Goal: Task Accomplishment & Management: Manage account settings

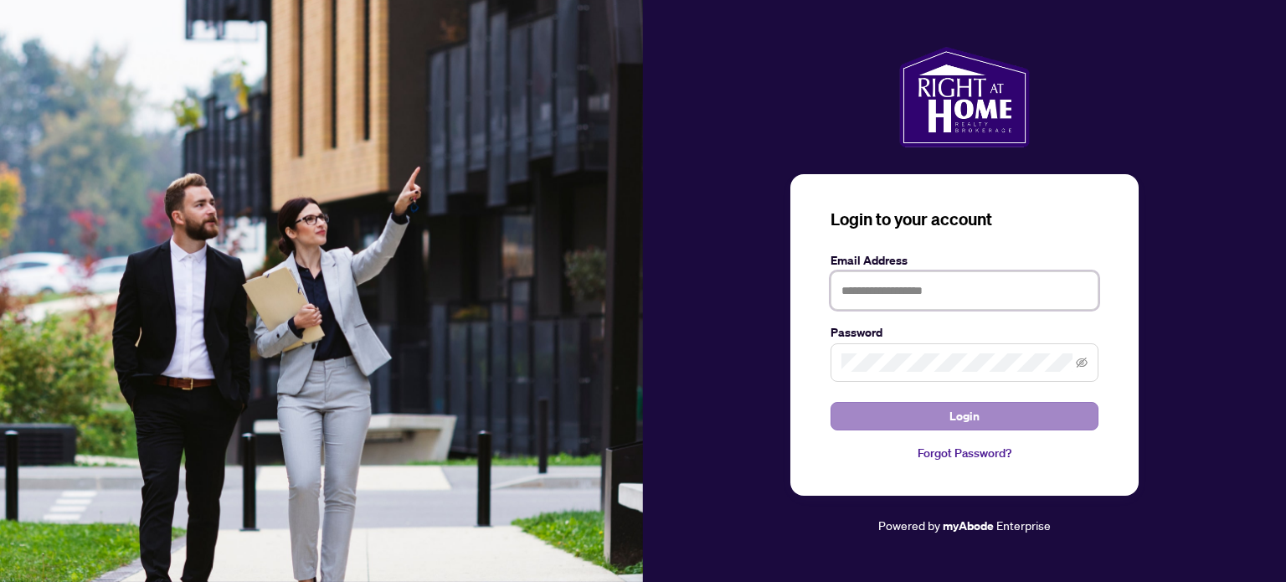
type input "**********"
click at [982, 421] on button "Login" at bounding box center [965, 416] width 268 height 28
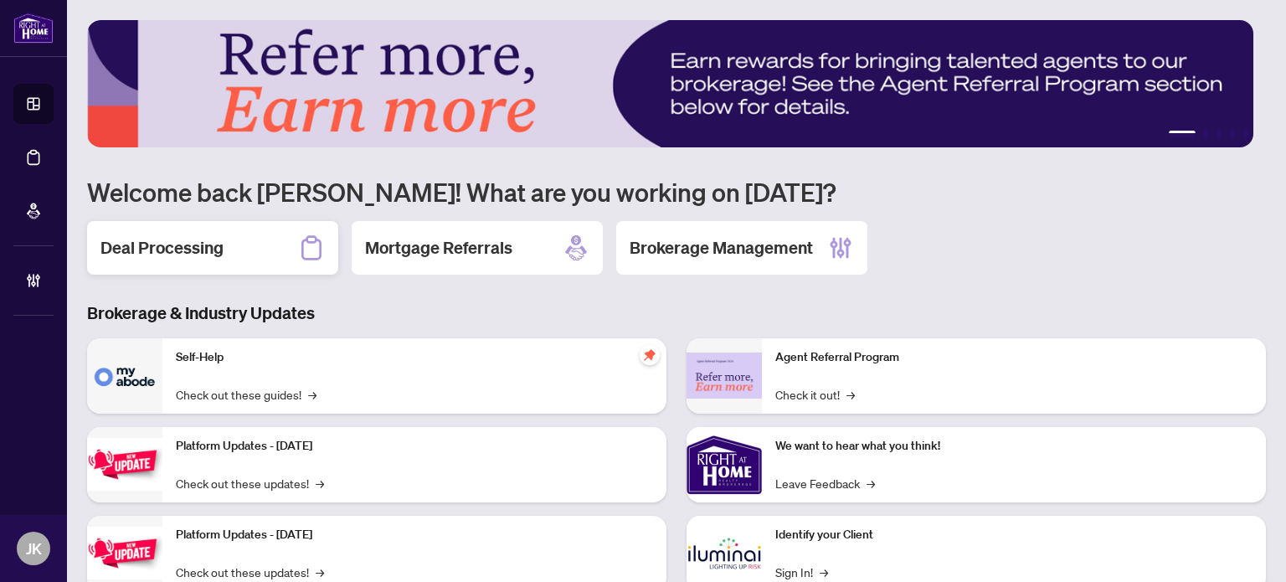
click at [197, 254] on h2 "Deal Processing" at bounding box center [161, 247] width 123 height 23
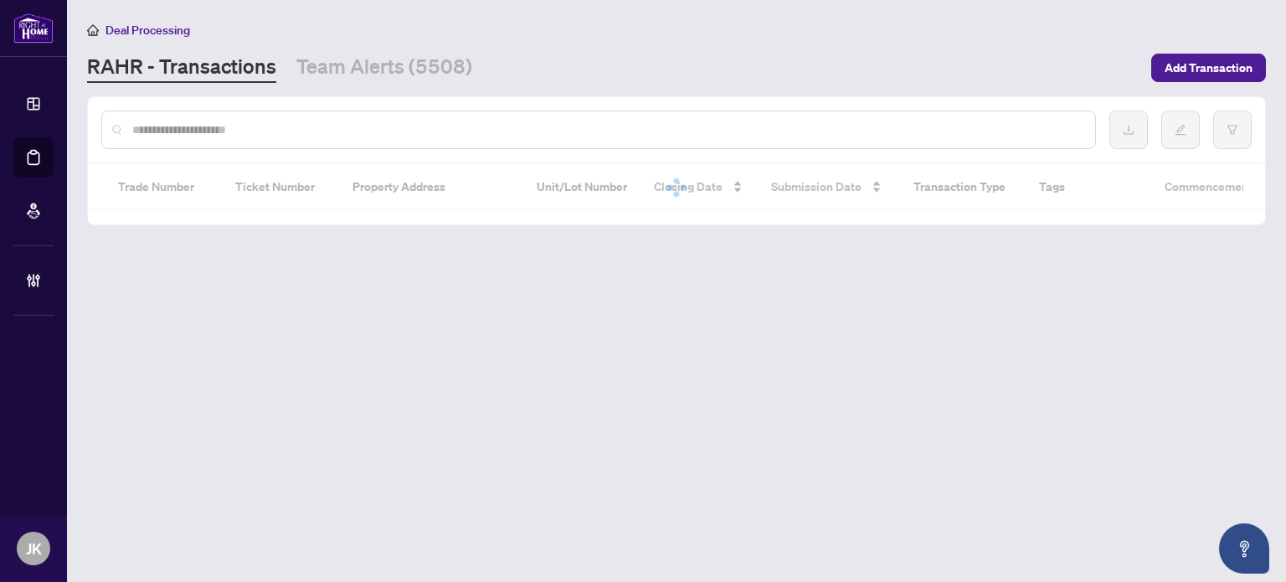
click at [232, 140] on div at bounding box center [598, 130] width 995 height 39
click at [226, 126] on input "text" at bounding box center [607, 130] width 950 height 18
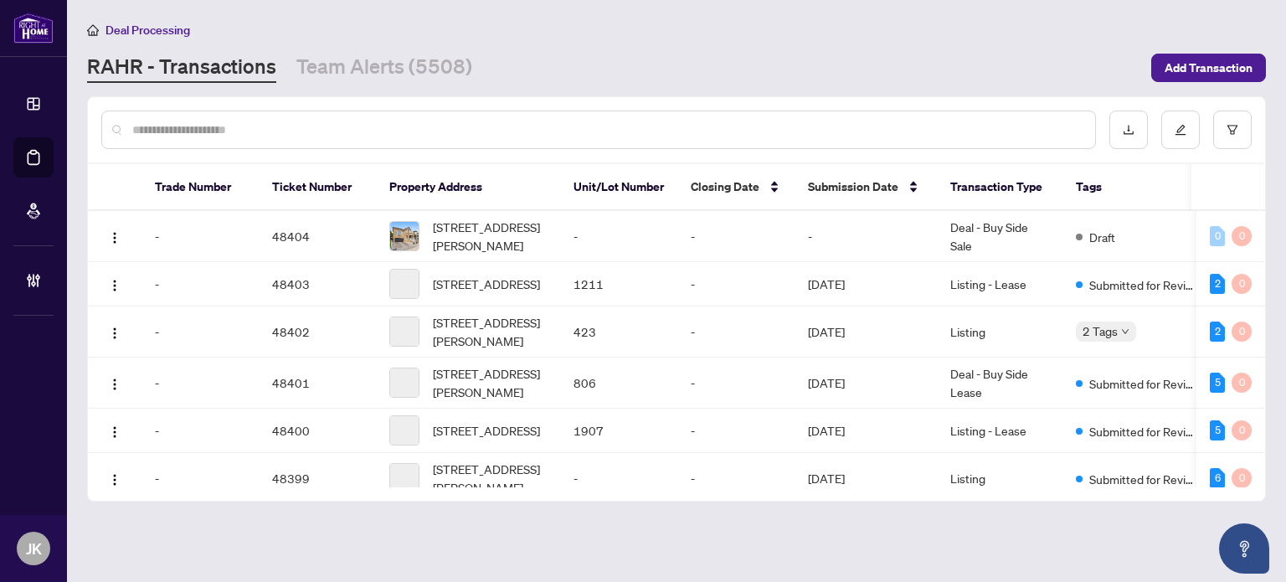
click at [226, 126] on input "text" at bounding box center [607, 130] width 950 height 18
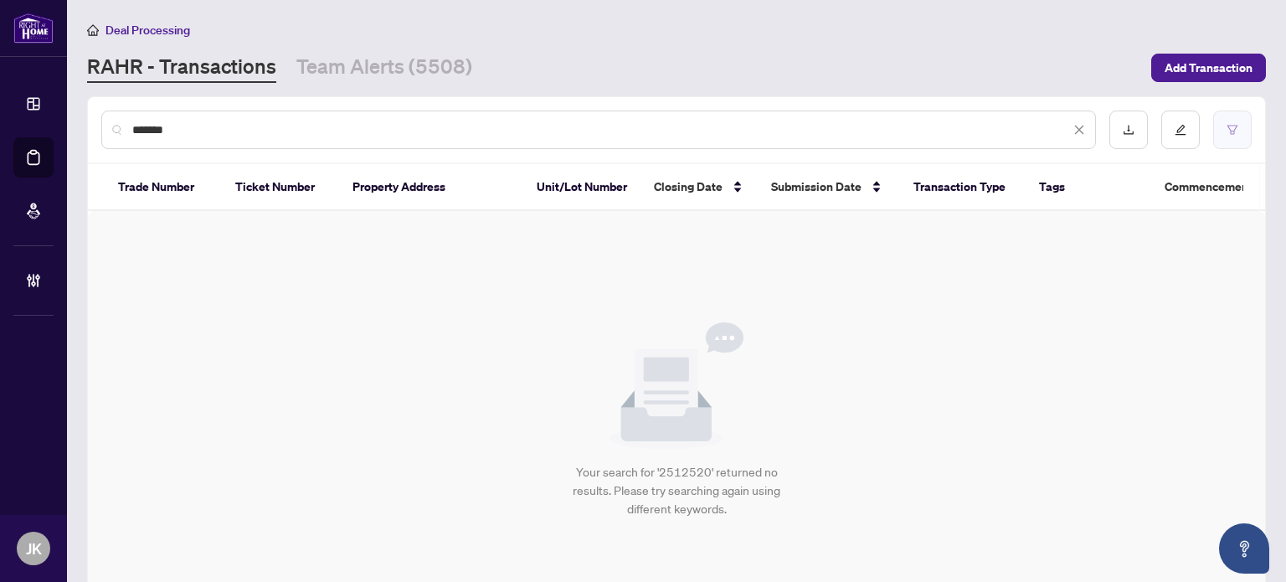
click at [1228, 132] on button "button" at bounding box center [1232, 130] width 39 height 39
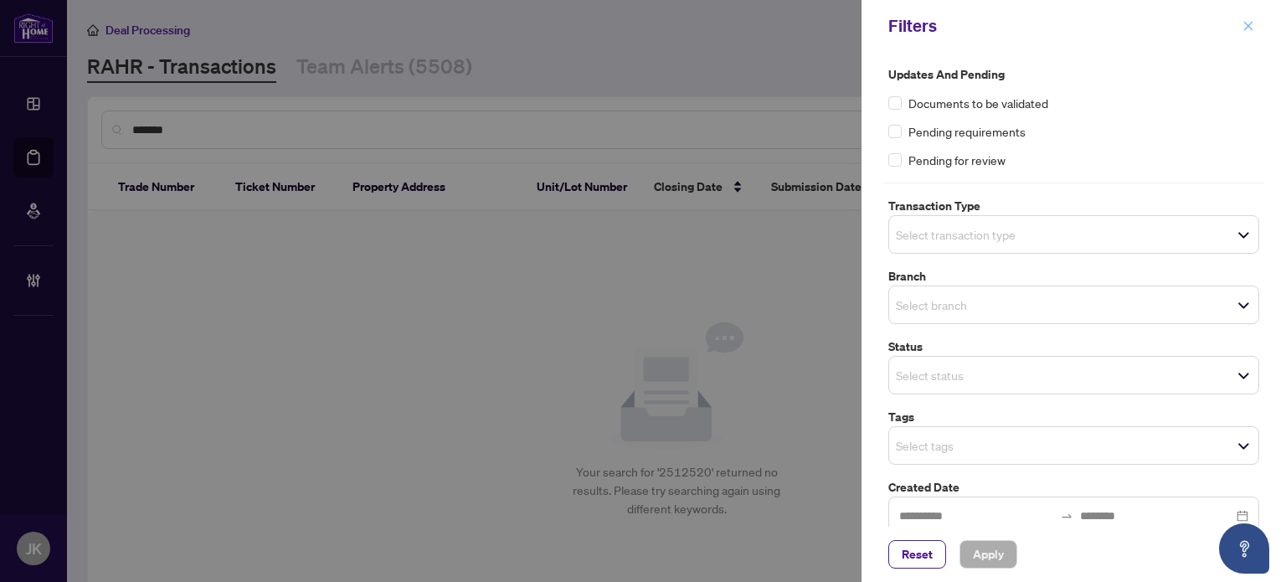
click at [1251, 28] on icon "close" at bounding box center [1249, 26] width 12 height 12
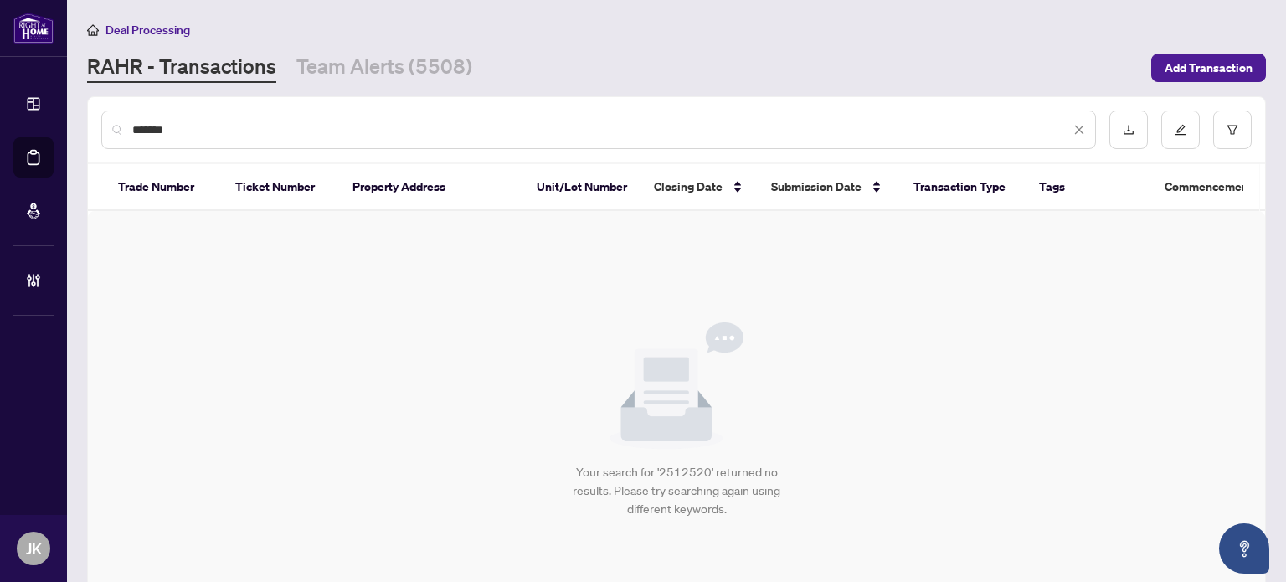
drag, startPoint x: 206, startPoint y: 136, endPoint x: 99, endPoint y: 126, distance: 107.6
click at [99, 126] on div "*******" at bounding box center [676, 129] width 1177 height 65
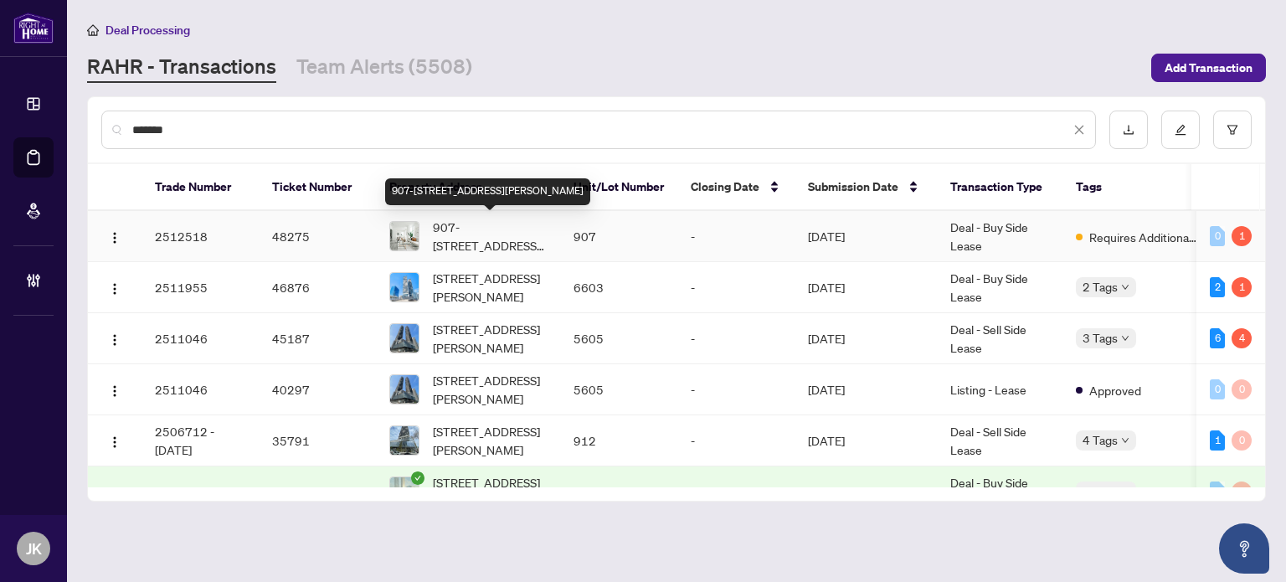
type input "*******"
click at [481, 238] on span "907-[STREET_ADDRESS][PERSON_NAME]" at bounding box center [490, 236] width 114 height 37
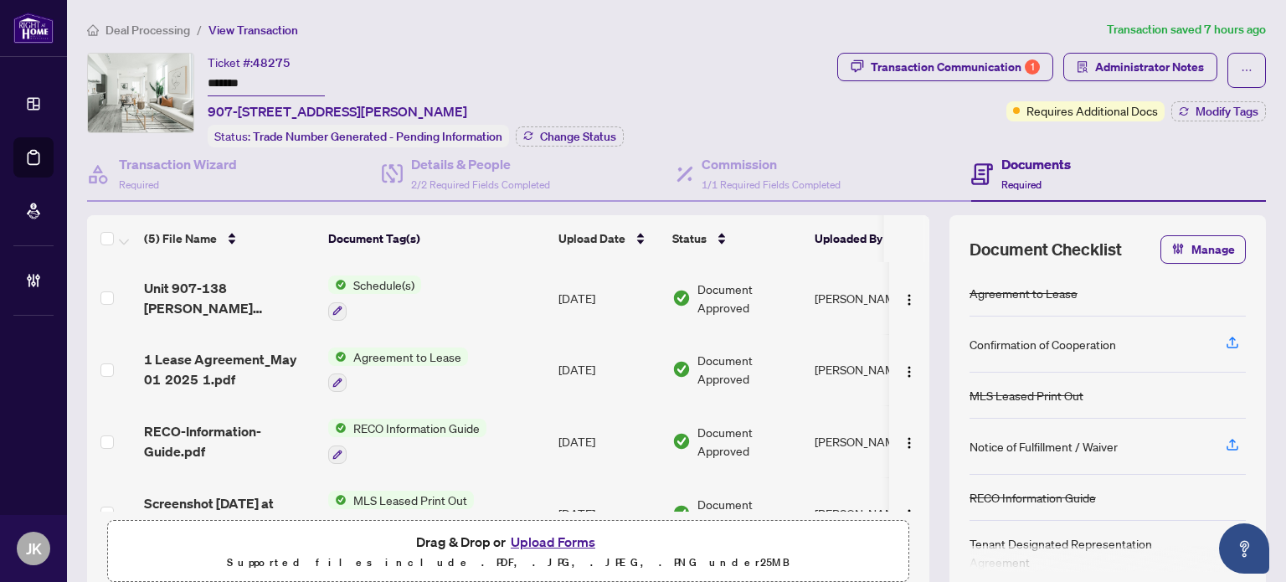
click at [265, 83] on input "*******" at bounding box center [266, 84] width 117 height 24
type input "*******"
click at [404, 336] on td "Agreement to Lease" at bounding box center [437, 370] width 230 height 72
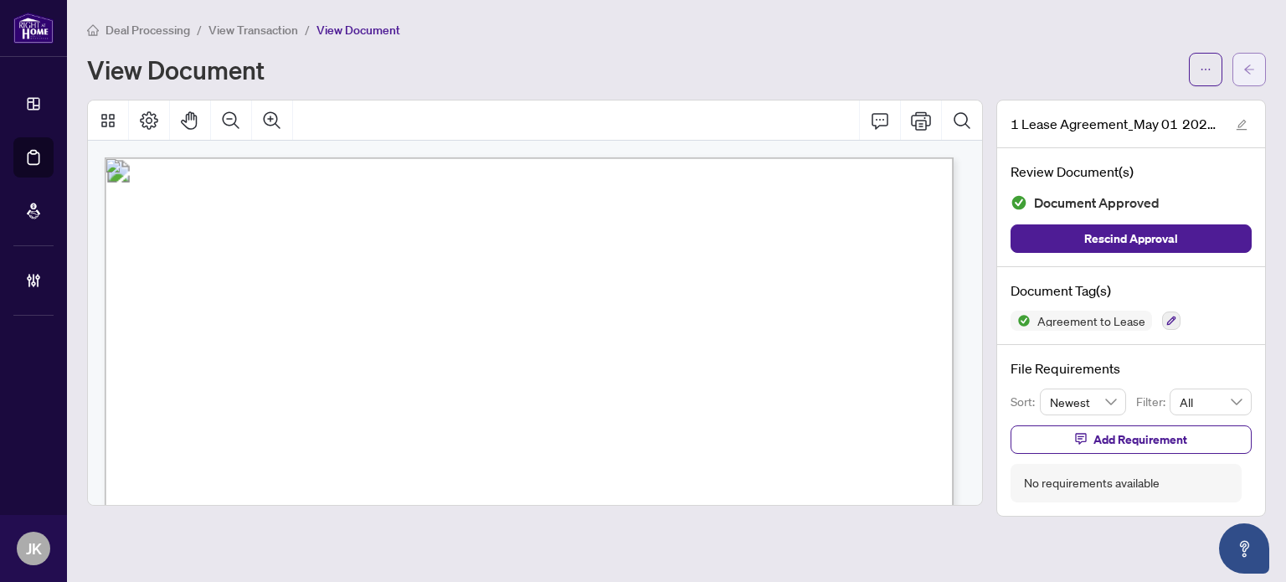
click at [1247, 73] on icon "arrow-left" at bounding box center [1249, 70] width 12 height 12
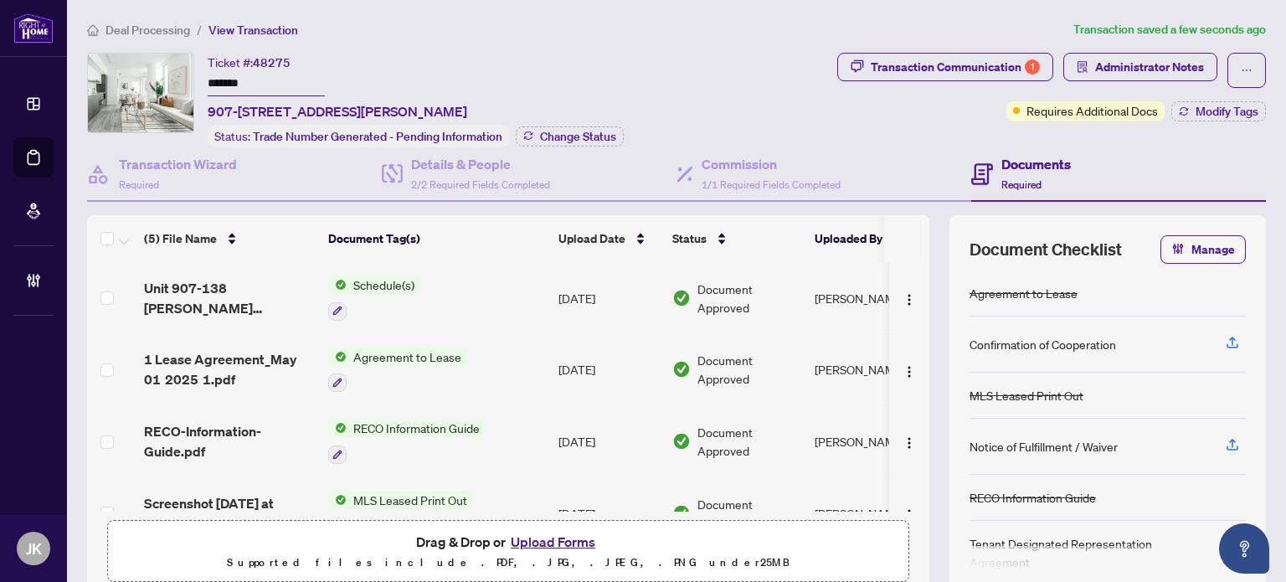
click at [444, 491] on span "MLS Leased Print Out" at bounding box center [410, 500] width 127 height 18
click at [364, 458] on span "MLS Leased Print Out" at bounding box center [390, 460] width 127 height 18
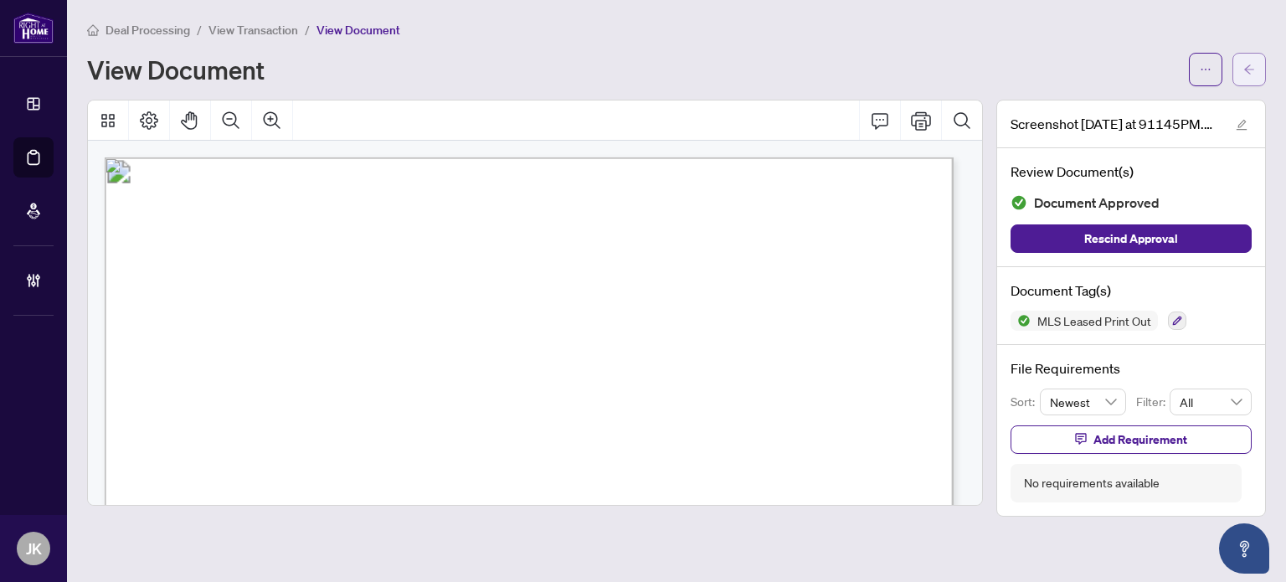
click at [1258, 53] on button "button" at bounding box center [1249, 69] width 33 height 33
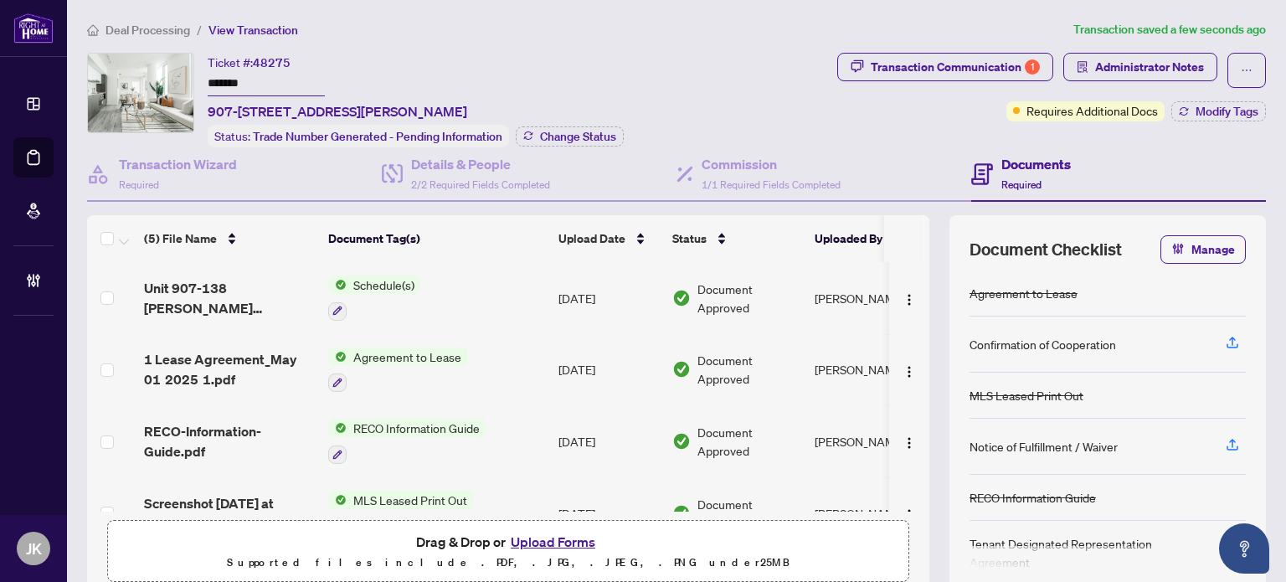
click at [959, 47] on div "Deal Processing / View Transaction Transaction saved a few seconds ago Ticket #…" at bounding box center [676, 356] width 1192 height 672
click at [944, 67] on div "Transaction Communication 1" at bounding box center [955, 67] width 169 height 27
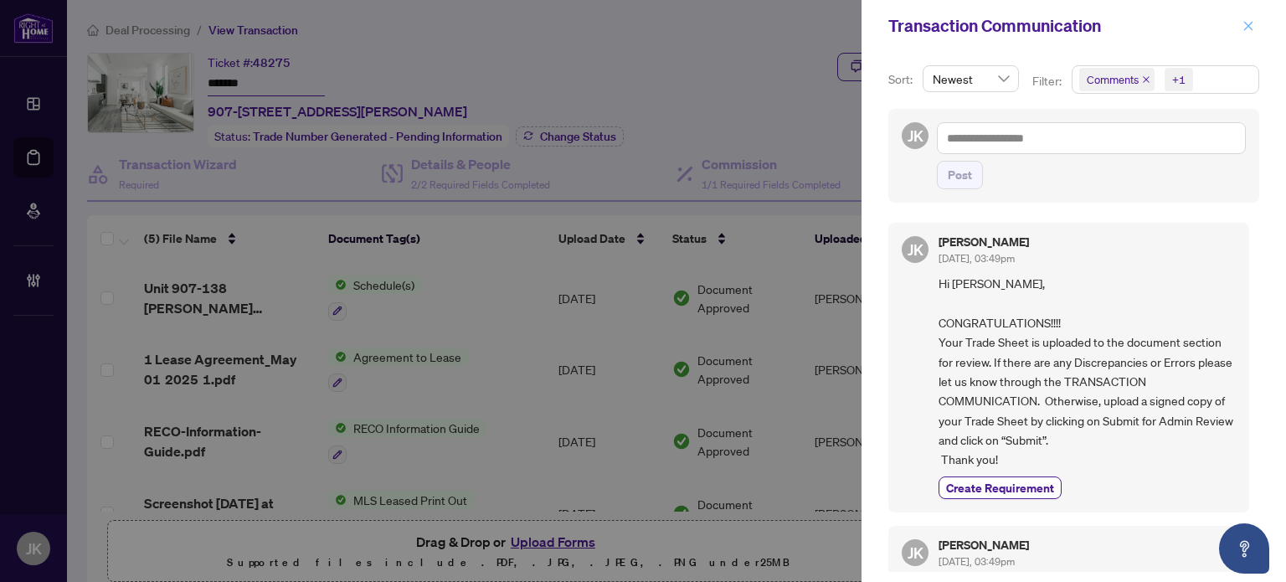
click at [1254, 23] on button "button" at bounding box center [1249, 26] width 22 height 20
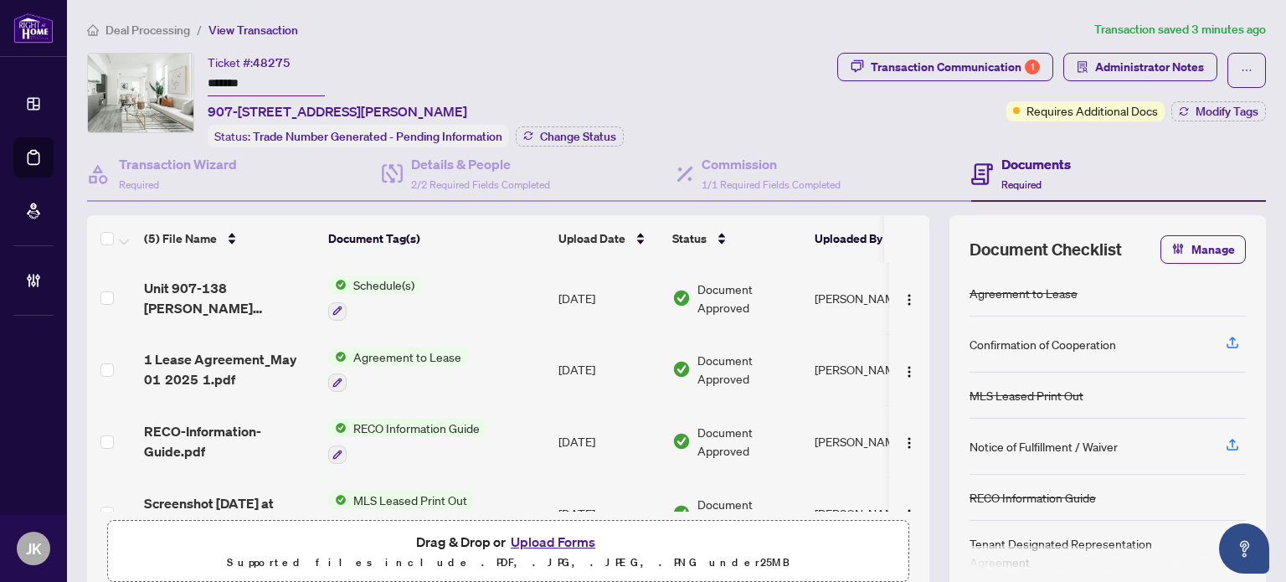
click at [548, 545] on button "Upload Forms" at bounding box center [553, 542] width 95 height 22
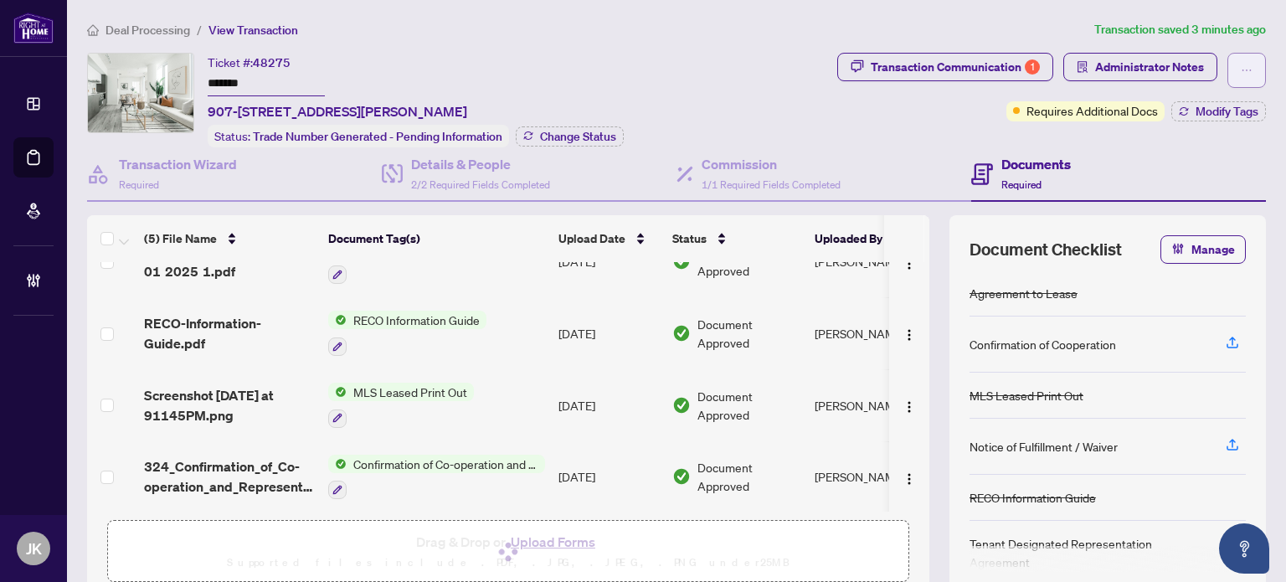
click at [1239, 68] on button "button" at bounding box center [1246, 70] width 39 height 35
click at [1182, 108] on span "Transaction Permissions" at bounding box center [1176, 107] width 128 height 18
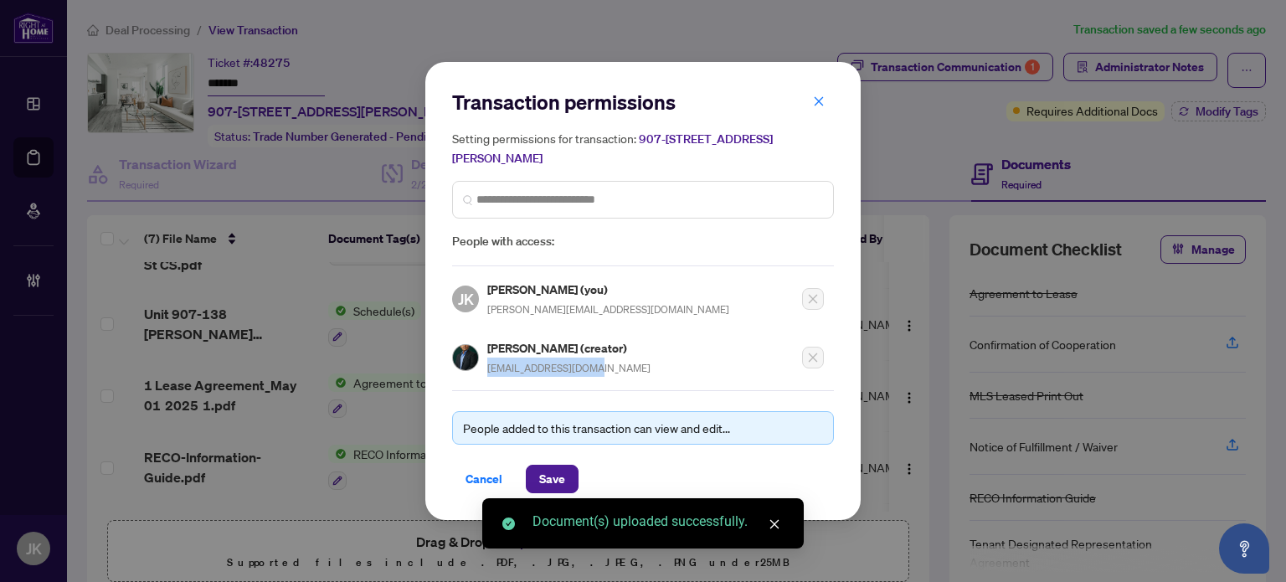
drag, startPoint x: 633, startPoint y: 370, endPoint x: 489, endPoint y: 370, distance: 144.0
click at [489, 370] on div "[PERSON_NAME] (creator) [EMAIL_ADDRESS][DOMAIN_NAME]" at bounding box center [638, 352] width 372 height 49
copy span "[EMAIL_ADDRESS][DOMAIN_NAME]"
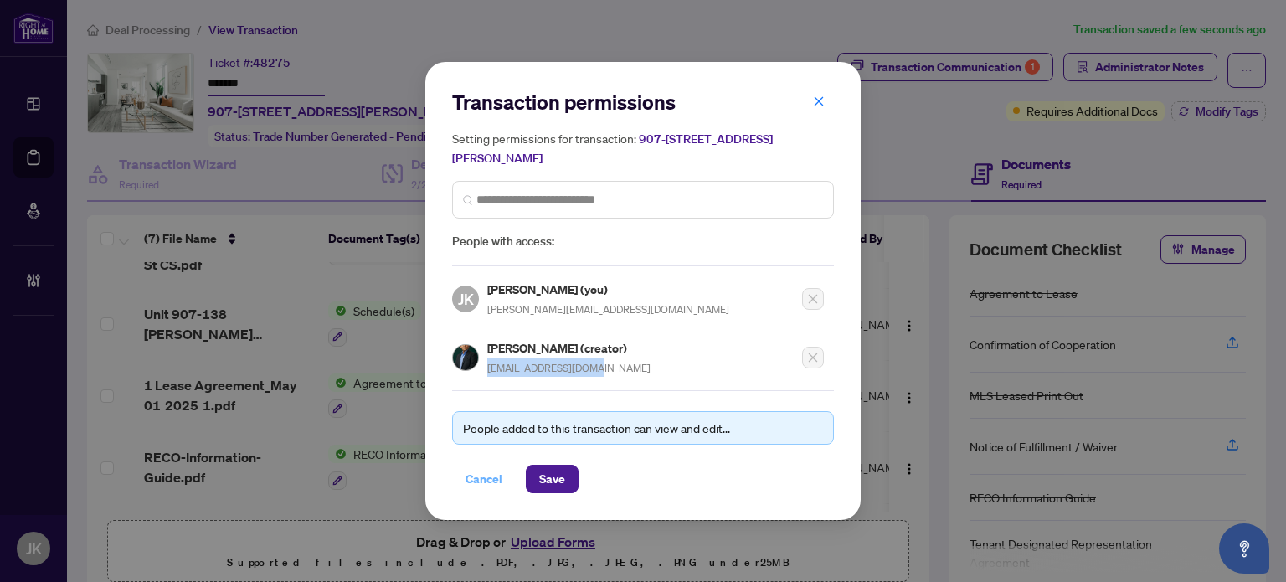
click at [486, 476] on span "Cancel" at bounding box center [484, 479] width 37 height 27
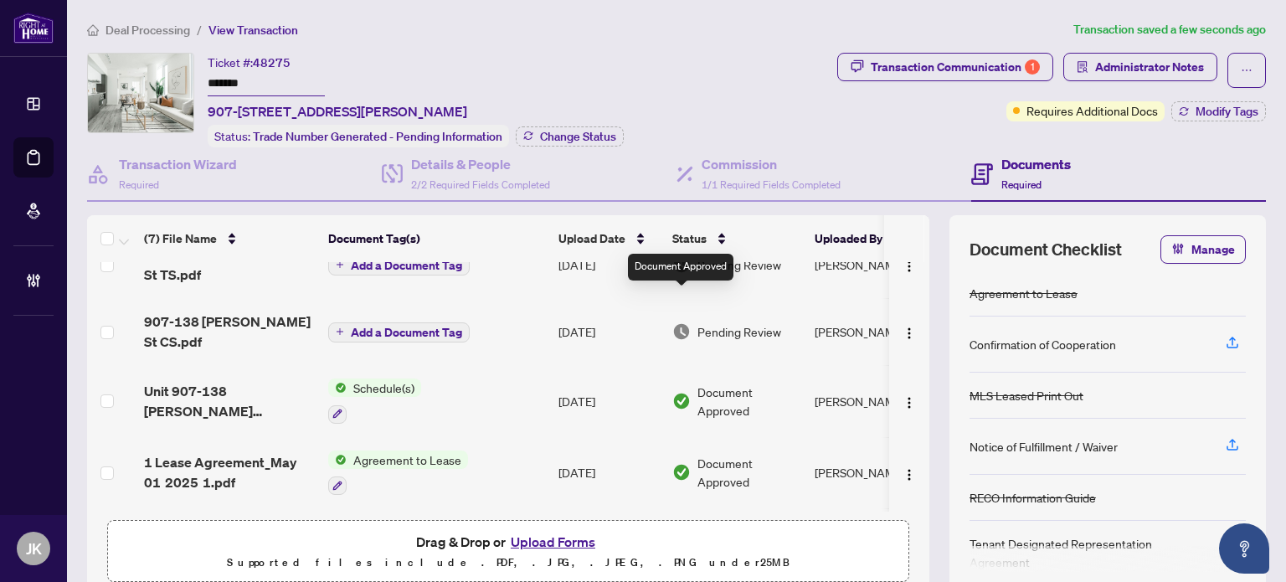
scroll to position [0, 0]
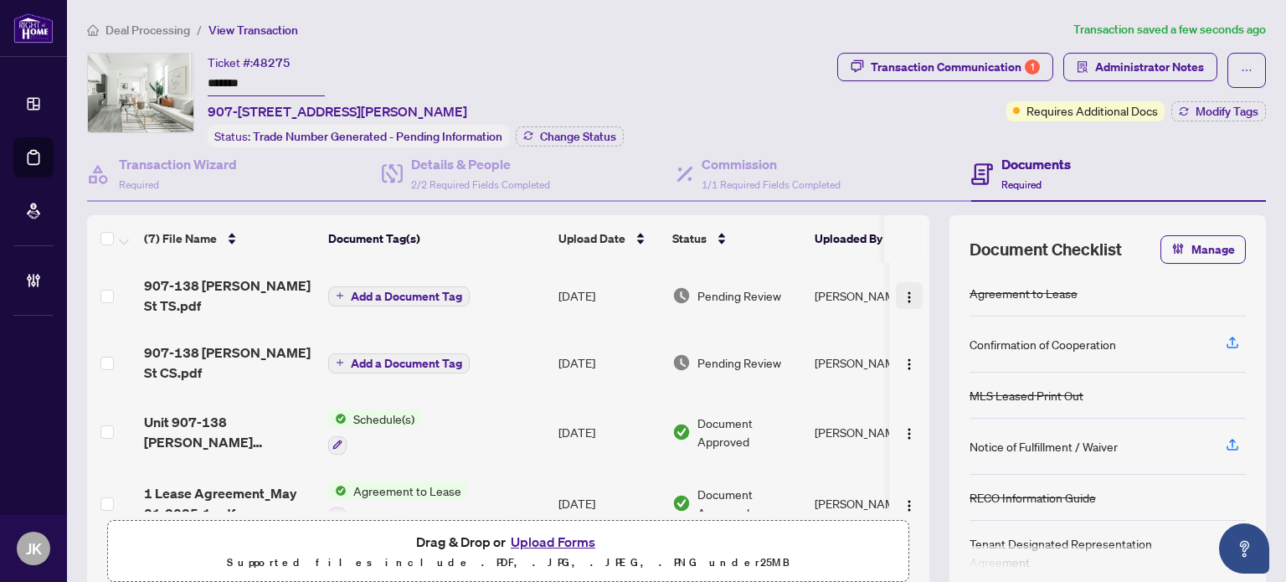
click at [903, 291] on img "button" at bounding box center [909, 297] width 13 height 13
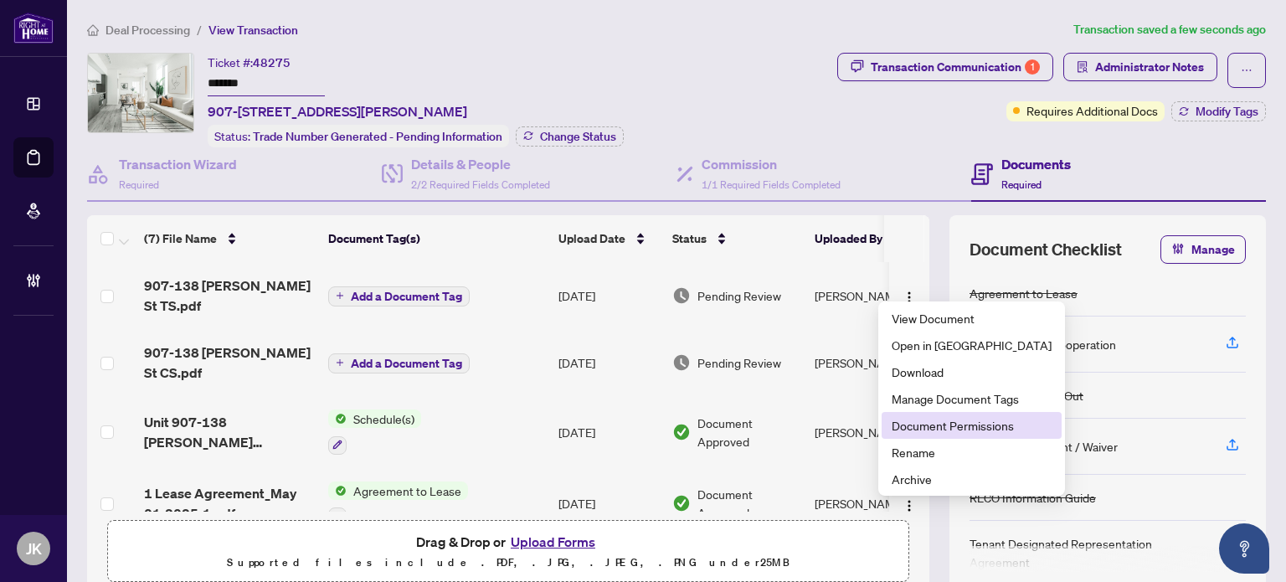
click at [954, 423] on span "Document Permissions" at bounding box center [972, 425] width 160 height 18
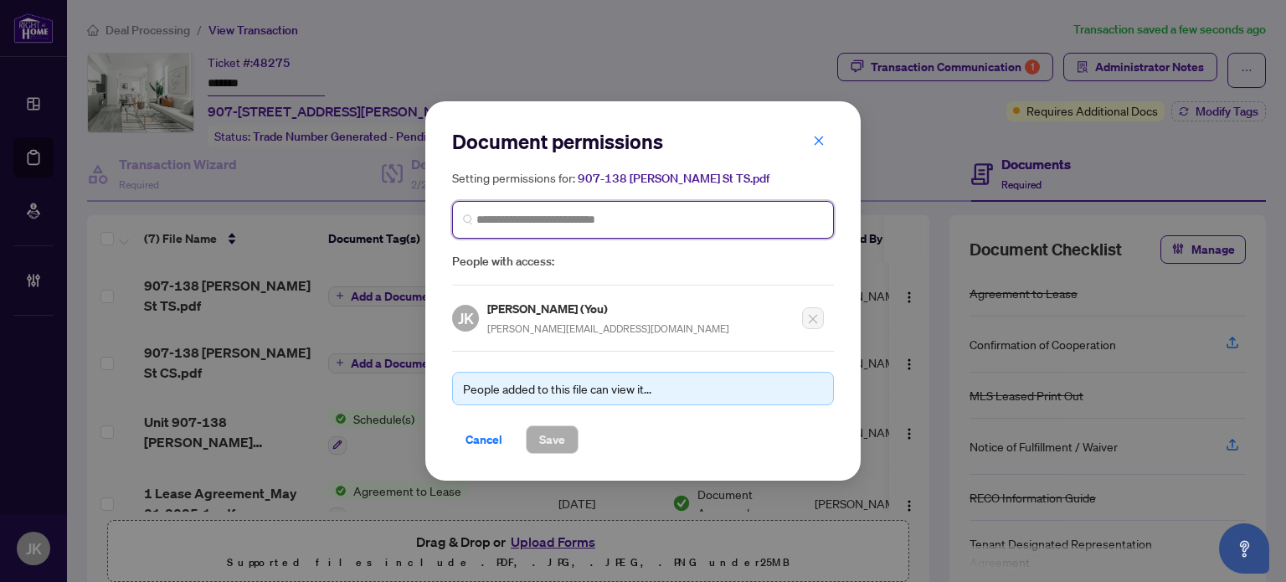
click at [539, 220] on input "search" at bounding box center [649, 220] width 347 height 18
paste input "**********"
type input "**********"
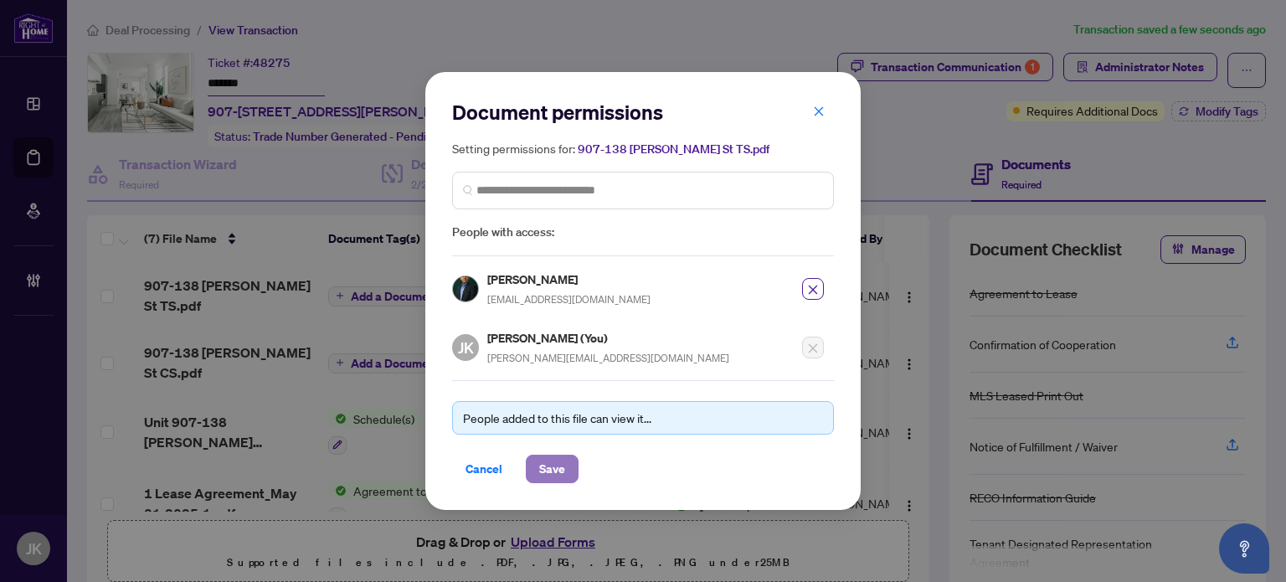
click at [559, 468] on span "Save" at bounding box center [552, 468] width 26 height 27
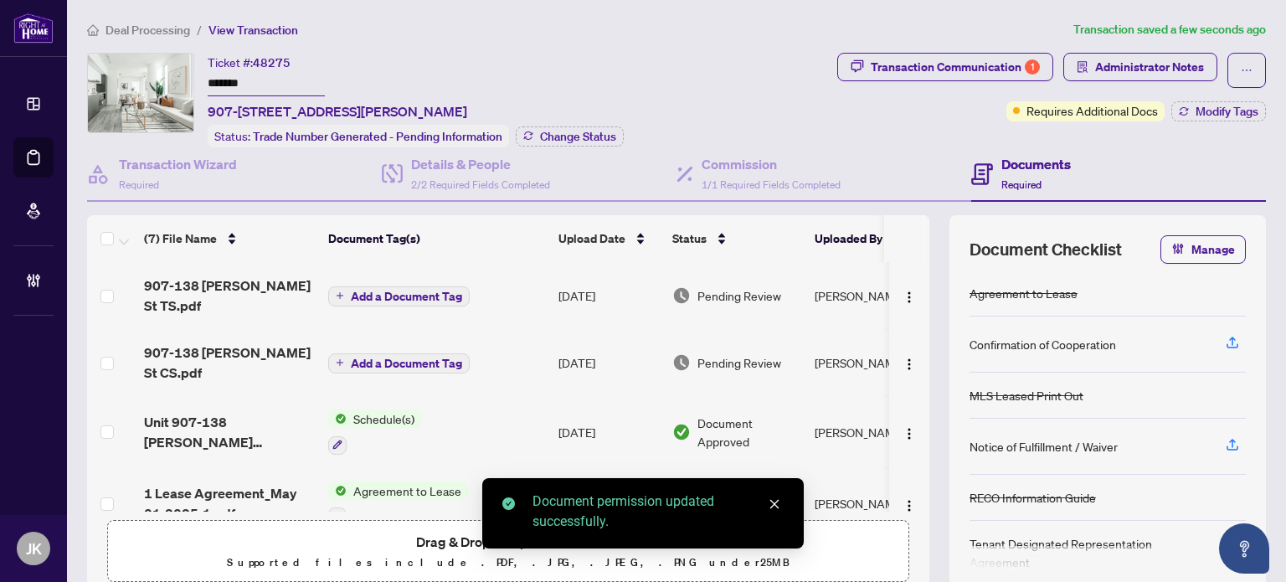
click at [903, 358] on img "button" at bounding box center [909, 364] width 13 height 13
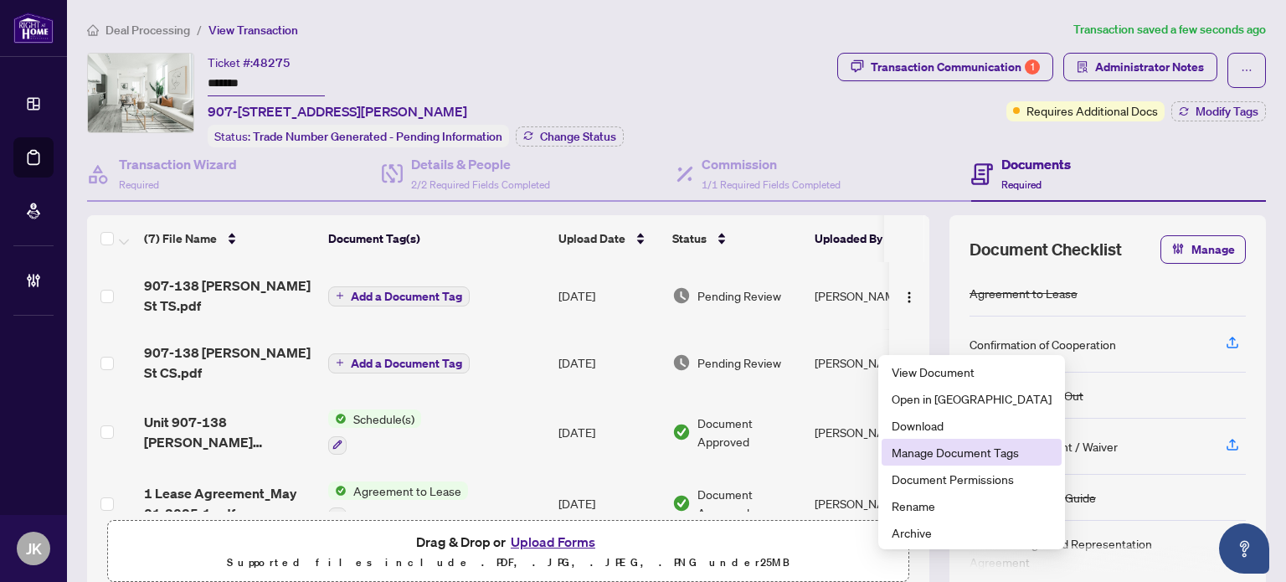
click at [934, 447] on span "Manage Document Tags" at bounding box center [972, 452] width 160 height 18
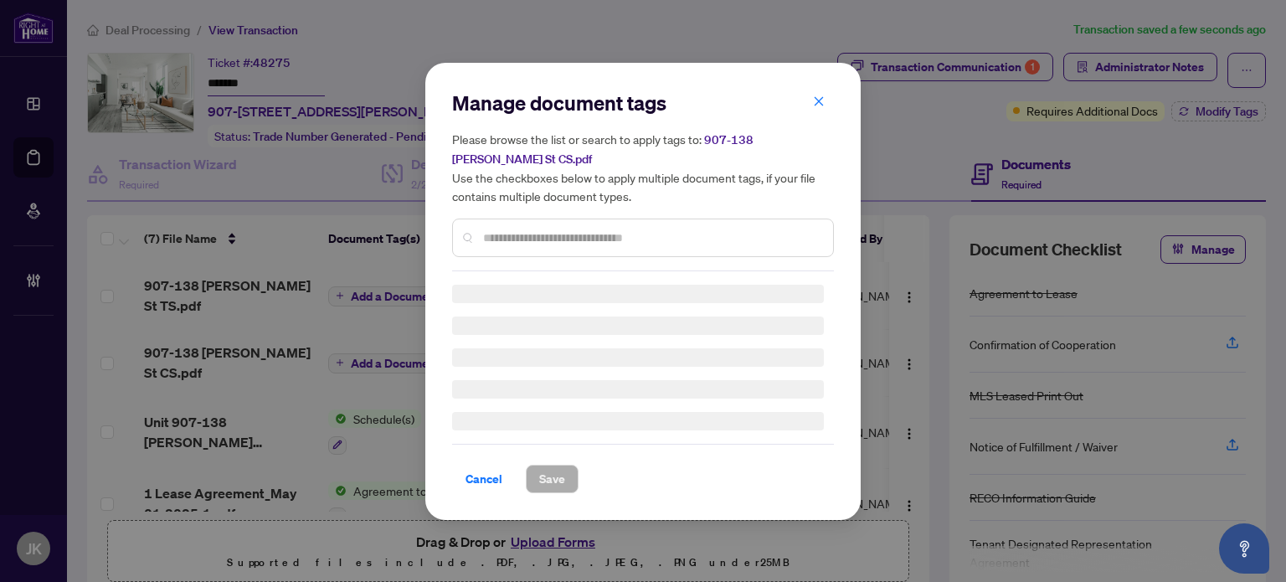
drag, startPoint x: 512, startPoint y: 234, endPoint x: 529, endPoint y: 238, distance: 17.3
click at [512, 234] on div "Manage document tags Please browse the list or search to apply tags to: [STREET…" at bounding box center [643, 181] width 382 height 182
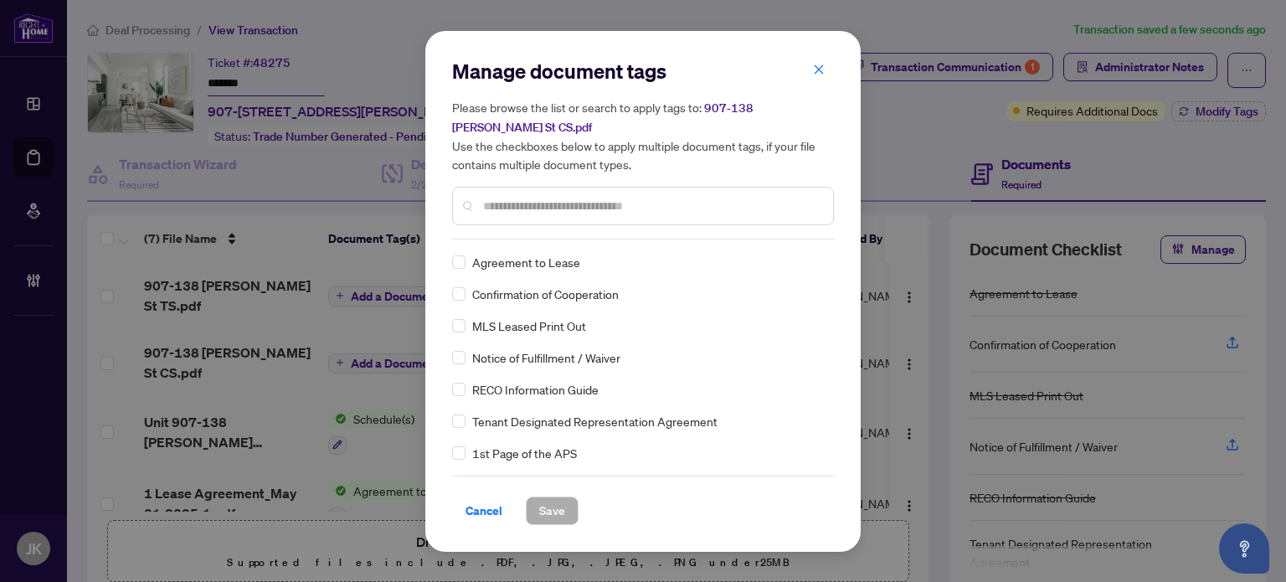
click at [539, 207] on input "text" at bounding box center [651, 206] width 337 height 18
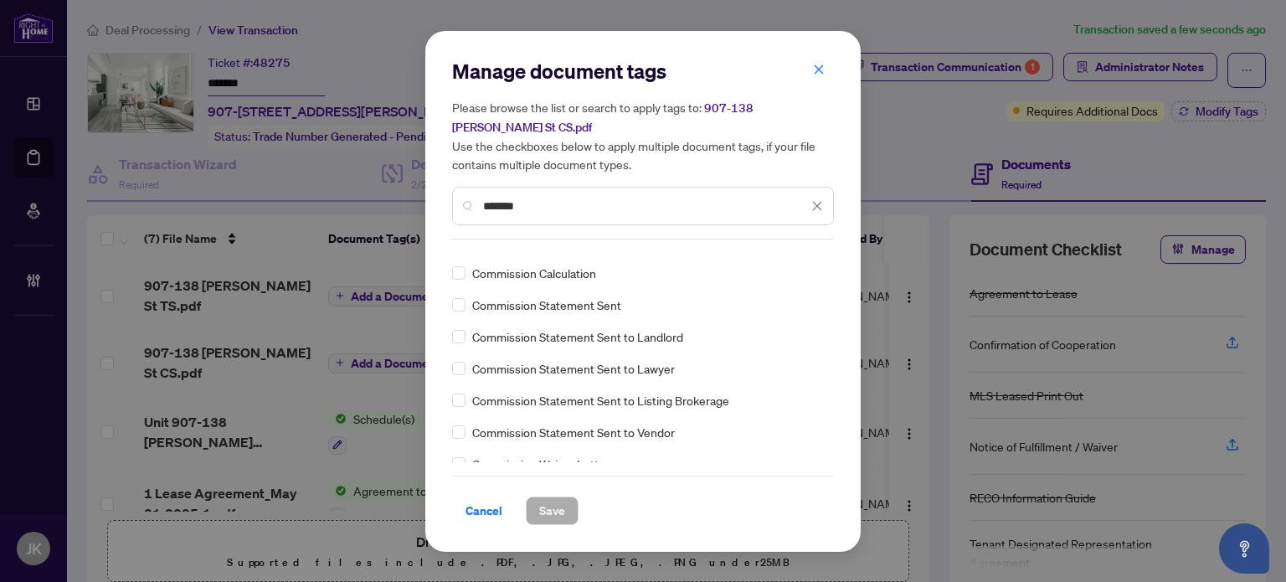
scroll to position [167, 0]
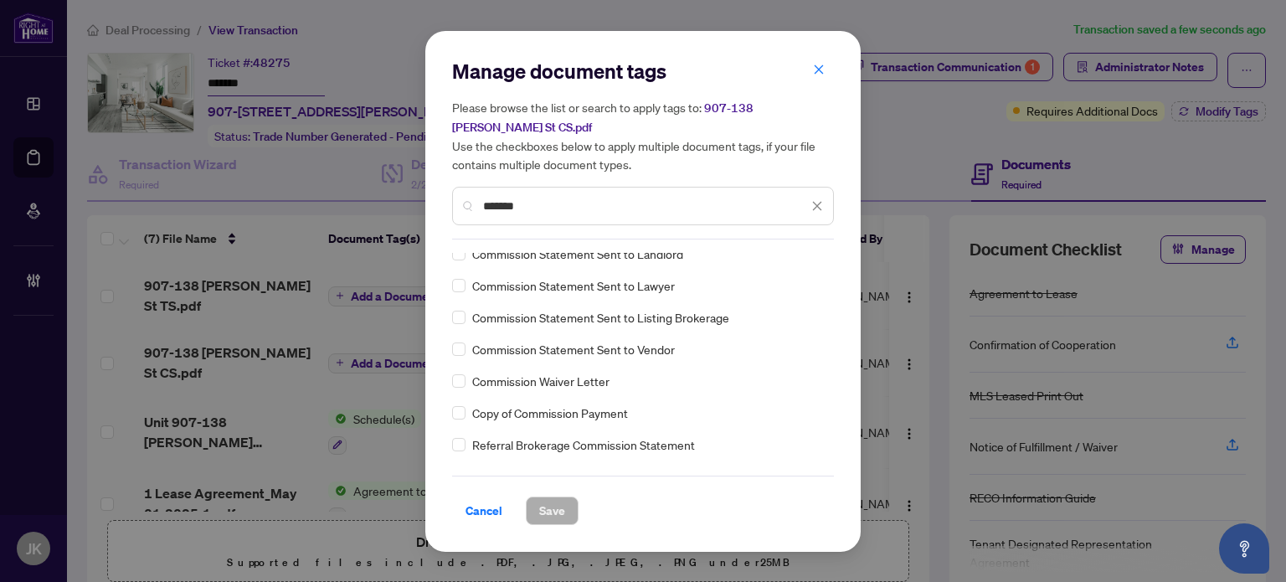
type input "*******"
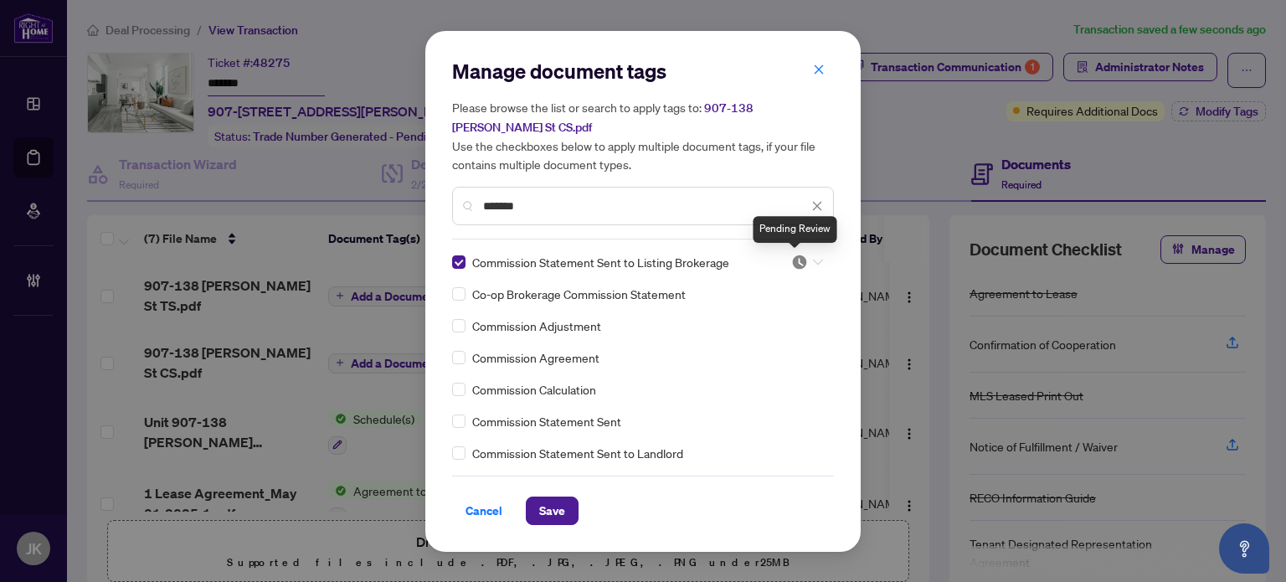
click at [794, 264] on img at bounding box center [799, 262] width 17 height 17
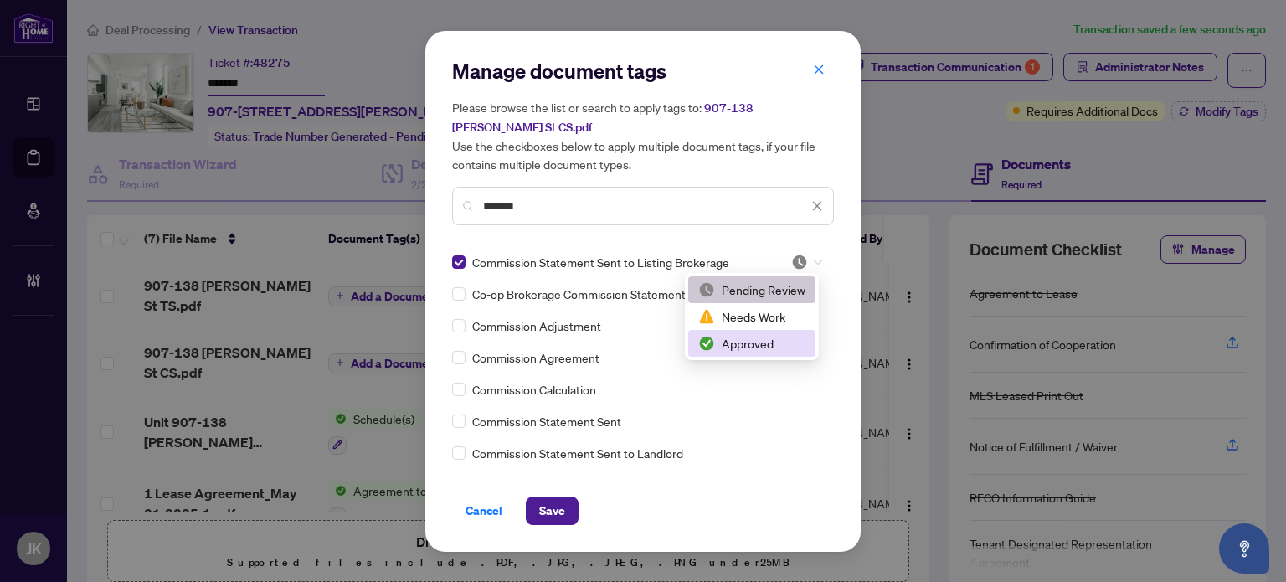
click at [760, 342] on div "Approved" at bounding box center [751, 343] width 107 height 18
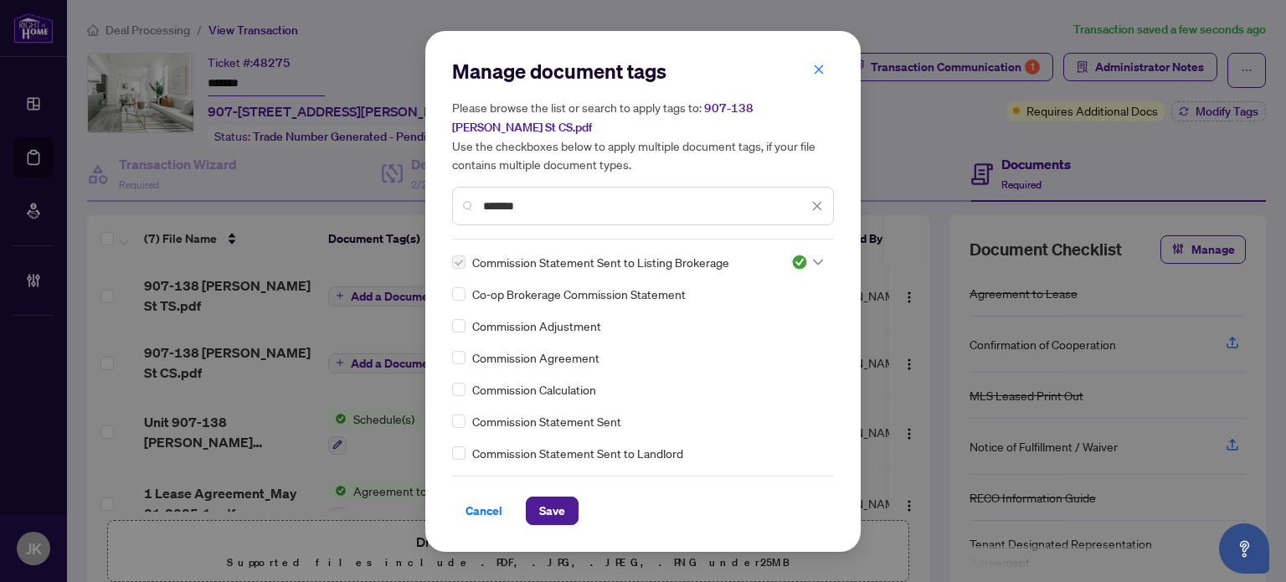
drag, startPoint x: 565, startPoint y: 511, endPoint x: 854, endPoint y: 435, distance: 298.8
click at [566, 510] on button "Save" at bounding box center [552, 511] width 53 height 28
